Goal: Find contact information: Find contact information

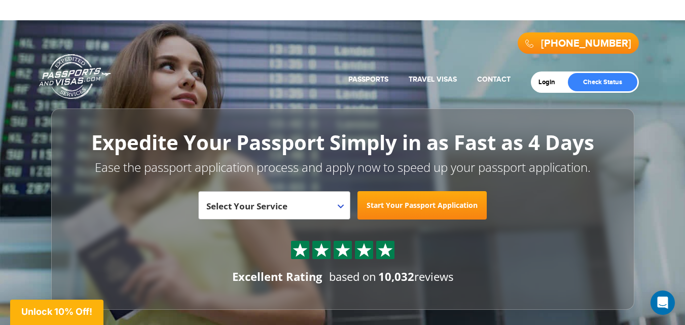
click at [375, 28] on div "800-860-8610 Passports & Visas.com Get Passport Get Visa" at bounding box center [343, 49] width 593 height 46
click at [377, 30] on div "800-860-8610 Passports & Visas.com Get Passport Get Visa" at bounding box center [343, 49] width 593 height 46
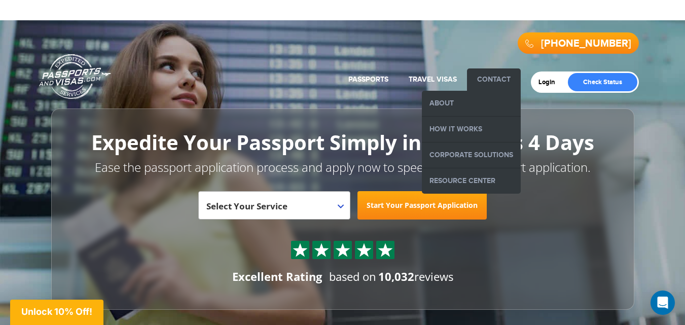
drag, startPoint x: 498, startPoint y: 79, endPoint x: 487, endPoint y: 82, distance: 11.1
click at [487, 82] on link "Contact" at bounding box center [493, 79] width 33 height 9
